Goal: Task Accomplishment & Management: Manage account settings

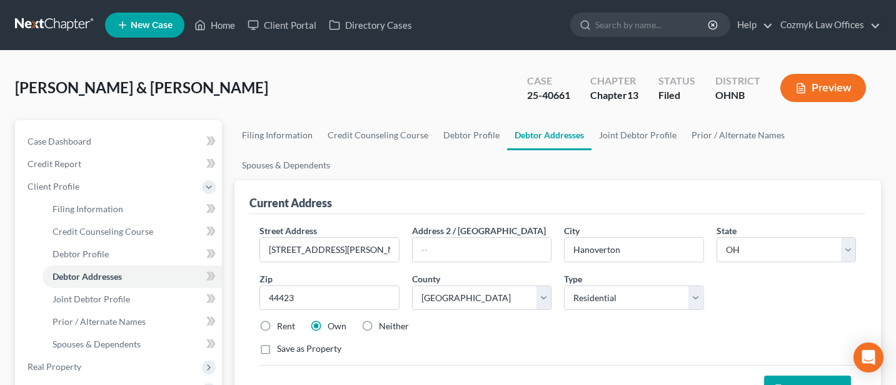
select select "36"
select select "14"
select select "0"
click at [811, 27] on link "Cozmyk Law Offices" at bounding box center [827, 25] width 106 height 23
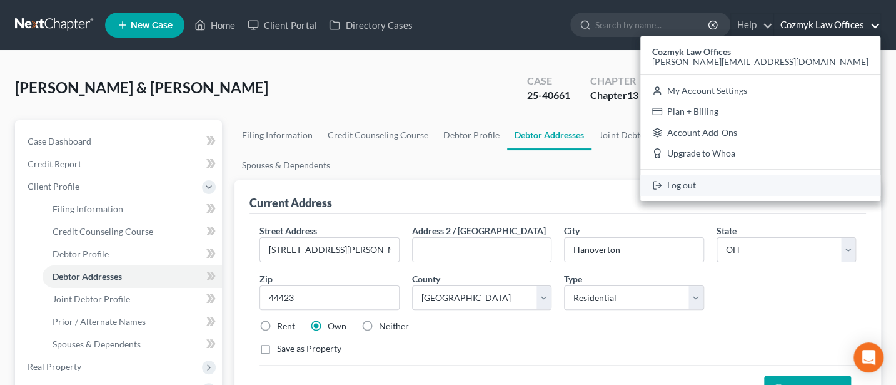
click at [802, 178] on link "Log out" at bounding box center [761, 185] width 240 height 21
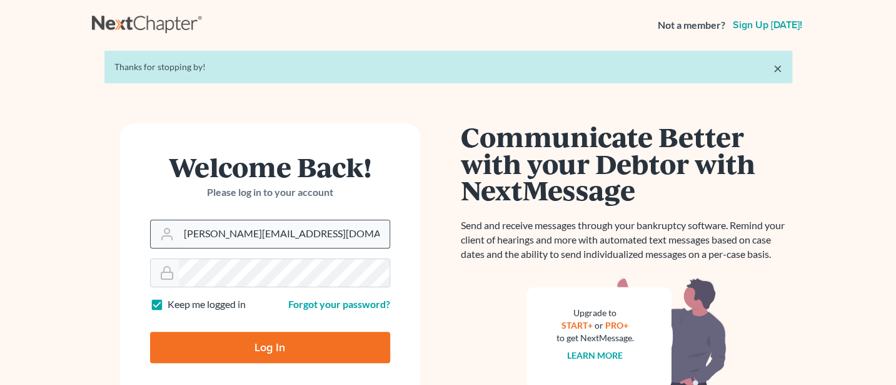
click at [326, 241] on input "Jann@cozmyklaw.com" at bounding box center [284, 234] width 211 height 28
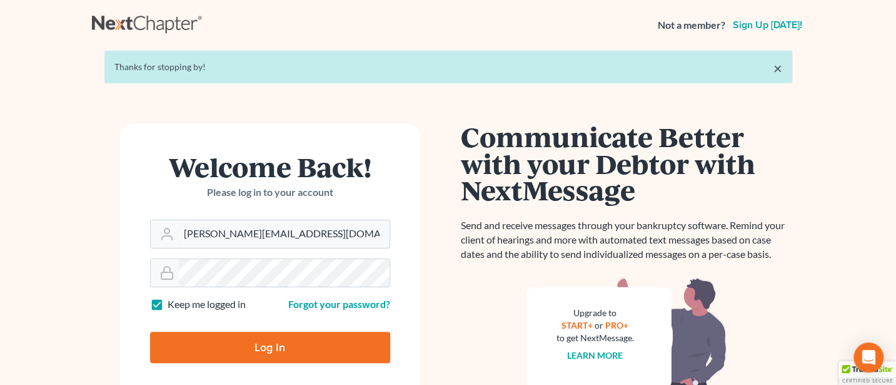
type input "Jann@jwashingtonlaw.com"
click at [275, 352] on input "Log In" at bounding box center [270, 347] width 240 height 31
type input "Thinking..."
